Goal: Information Seeking & Learning: Learn about a topic

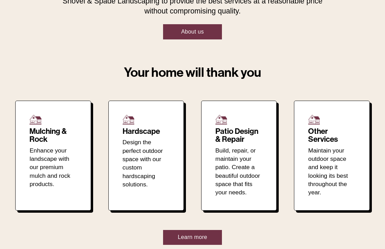
scroll to position [356, 0]
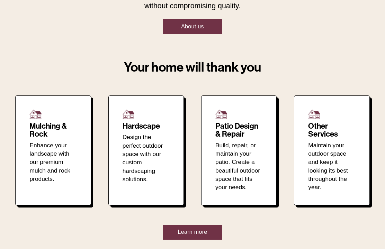
click at [237, 129] on h2 "Patio Design & Repair" at bounding box center [238, 130] width 47 height 16
click at [244, 164] on p "Build, repair, or maintain your patio. Create a beautiful outdoor space that fi…" at bounding box center [238, 166] width 47 height 51
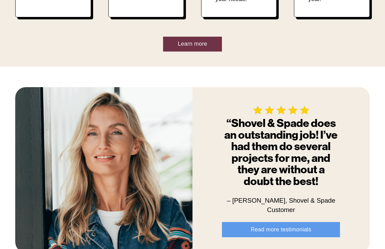
scroll to position [549, 0]
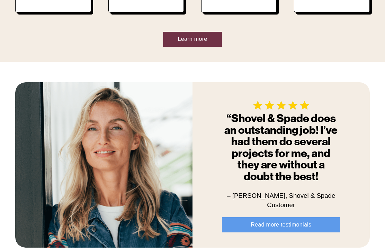
click at [281, 217] on link "Read more testimonials" at bounding box center [281, 224] width 118 height 15
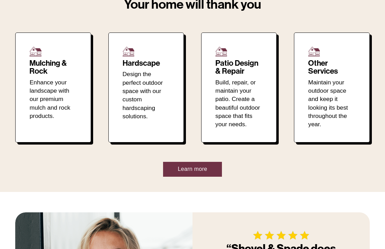
scroll to position [408, 0]
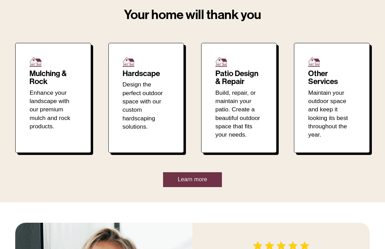
click at [201, 172] on link "Learn more" at bounding box center [192, 179] width 59 height 15
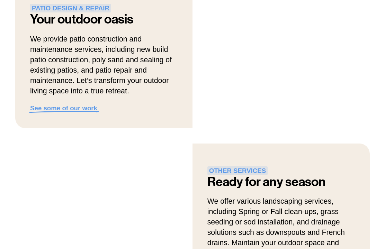
scroll to position [557, 0]
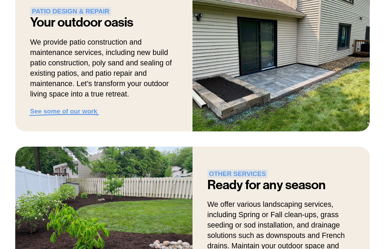
click at [83, 115] on strong "See some of our work" at bounding box center [63, 111] width 67 height 7
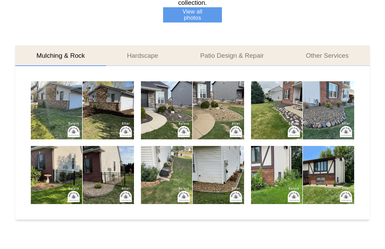
scroll to position [293, 0]
click at [232, 56] on button "Patio Design & Repair" at bounding box center [232, 55] width 106 height 20
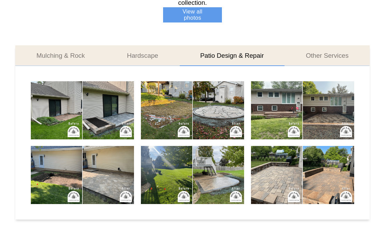
click at [214, 183] on img at bounding box center [192, 175] width 103 height 58
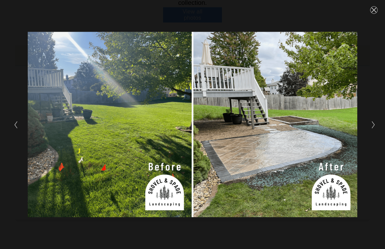
click at [375, 129] on icon "Next Slide" at bounding box center [373, 125] width 5 height 8
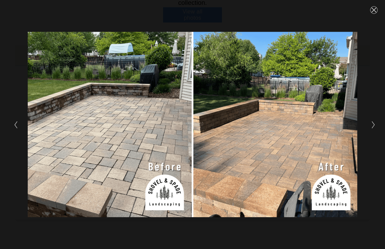
click at [371, 129] on icon "Next Slide" at bounding box center [373, 125] width 5 height 8
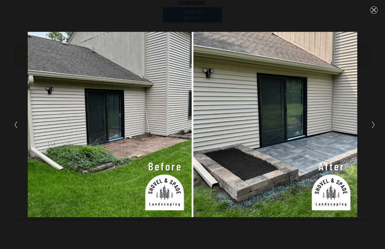
click at [369, 129] on button "Next Slide" at bounding box center [371, 124] width 5 height 8
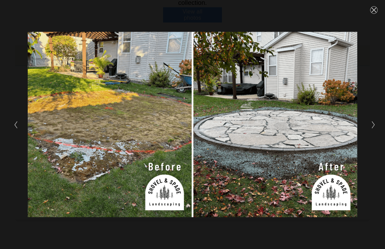
click at [374, 129] on icon "Next Slide" at bounding box center [373, 125] width 5 height 8
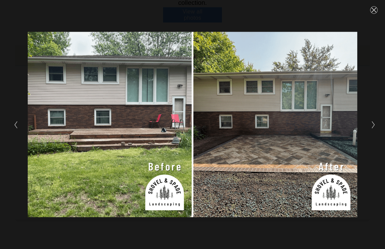
click at [366, 141] on div "Gallery" at bounding box center [282, 124] width 181 height 212
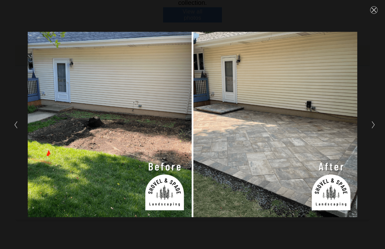
click at [369, 129] on button "Next Slide" at bounding box center [371, 124] width 5 height 8
